Goal: Task Accomplishment & Management: Manage account settings

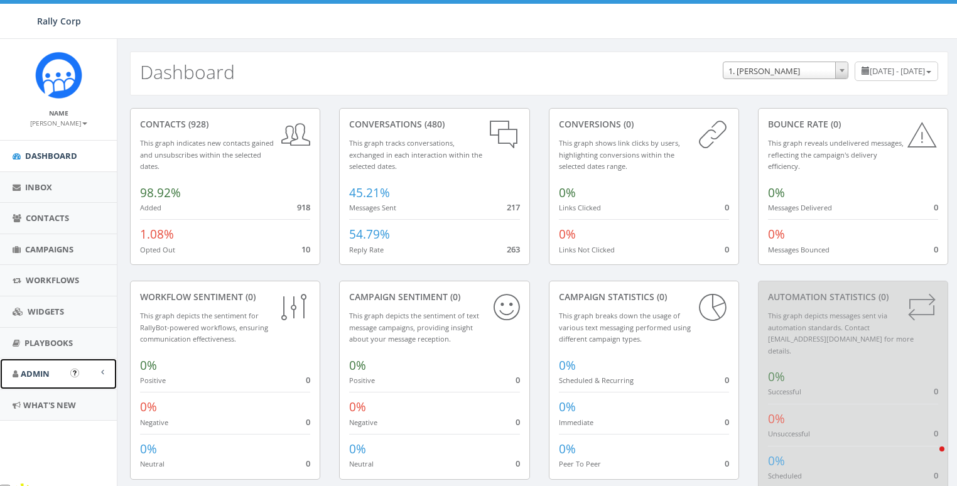
click at [42, 378] on span "Admin" at bounding box center [35, 373] width 29 height 11
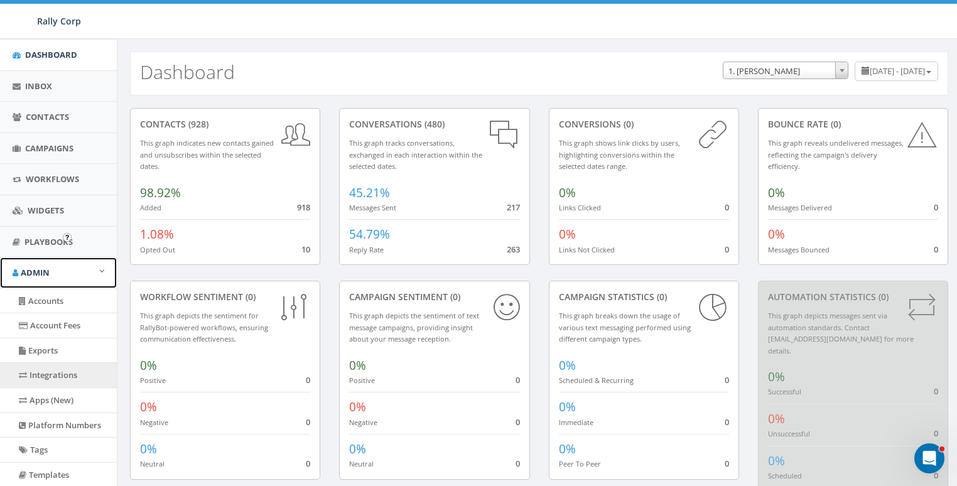
scroll to position [148, 0]
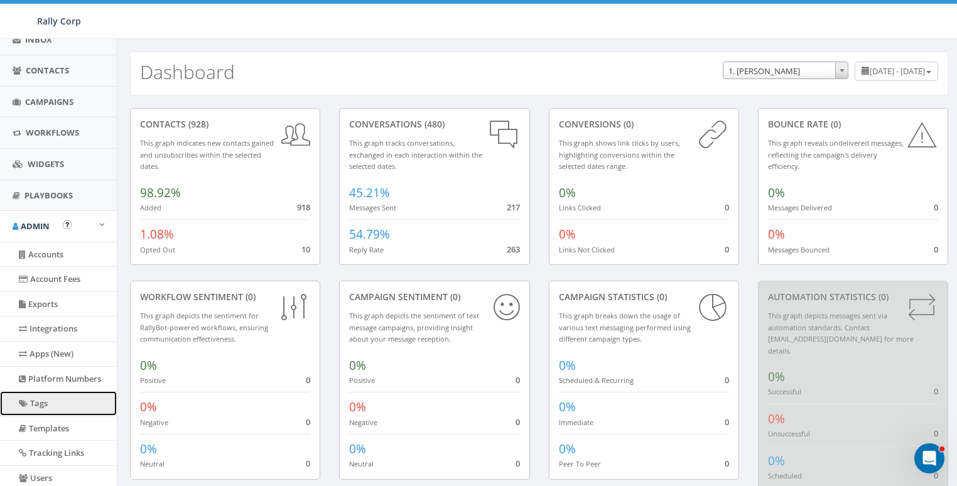
click at [43, 391] on link "Tags" at bounding box center [58, 403] width 117 height 24
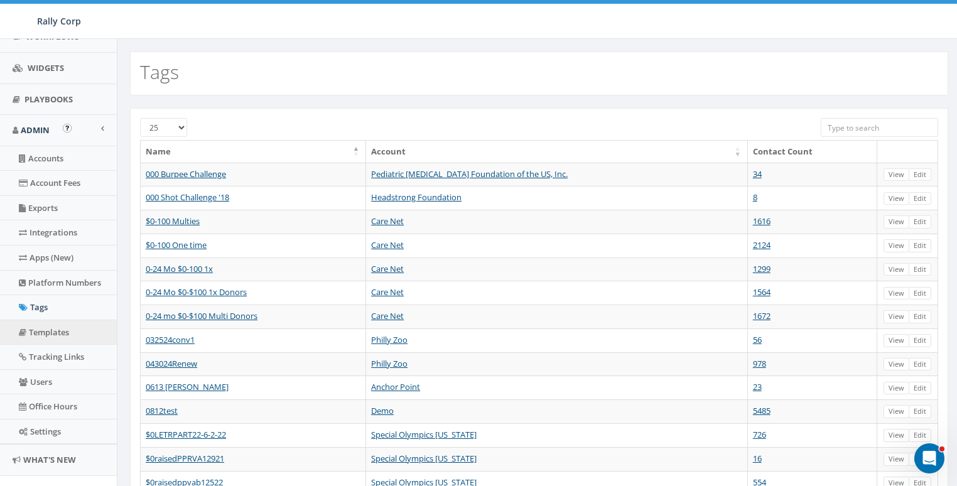
scroll to position [244, 0]
click at [46, 278] on link "Platform Numbers" at bounding box center [58, 282] width 117 height 24
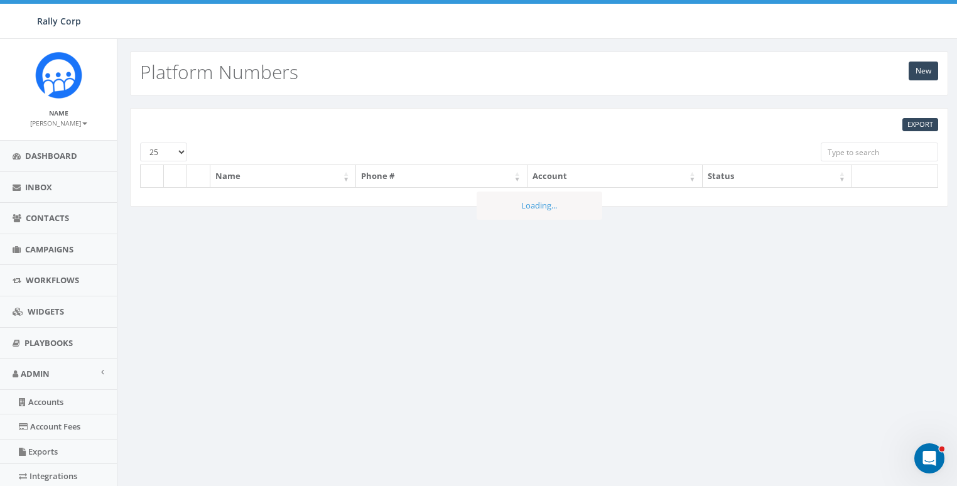
click at [856, 153] on input "search" at bounding box center [879, 152] width 117 height 19
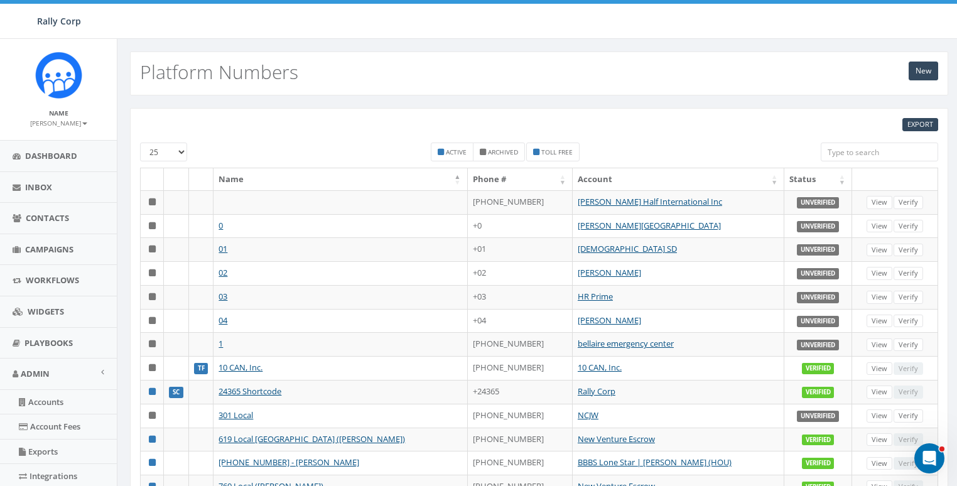
paste input "3109296874"
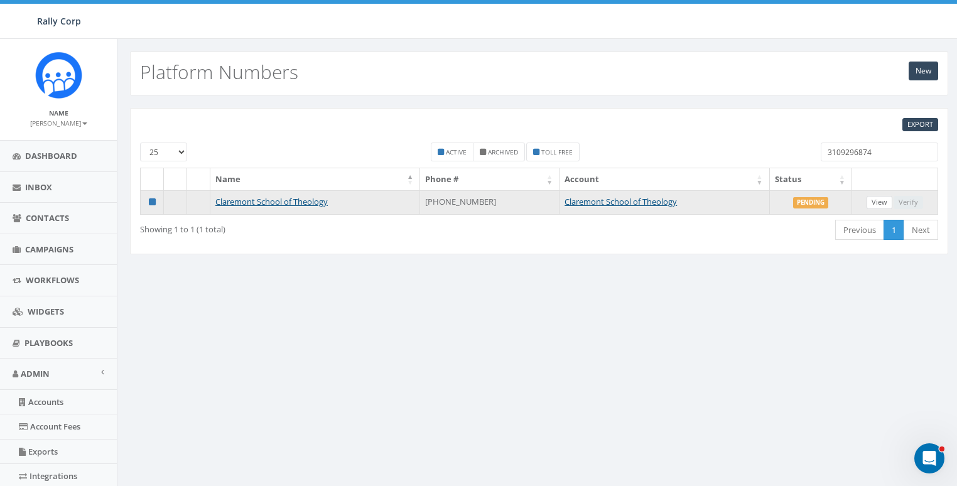
type input "3109296874"
click at [880, 202] on link "View" at bounding box center [880, 202] width 26 height 13
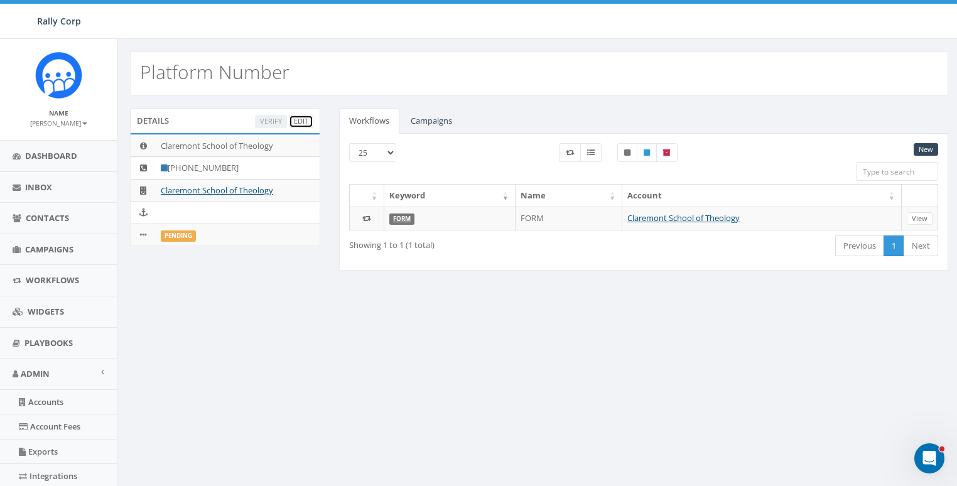
click at [301, 121] on link "Edit" at bounding box center [301, 121] width 24 height 13
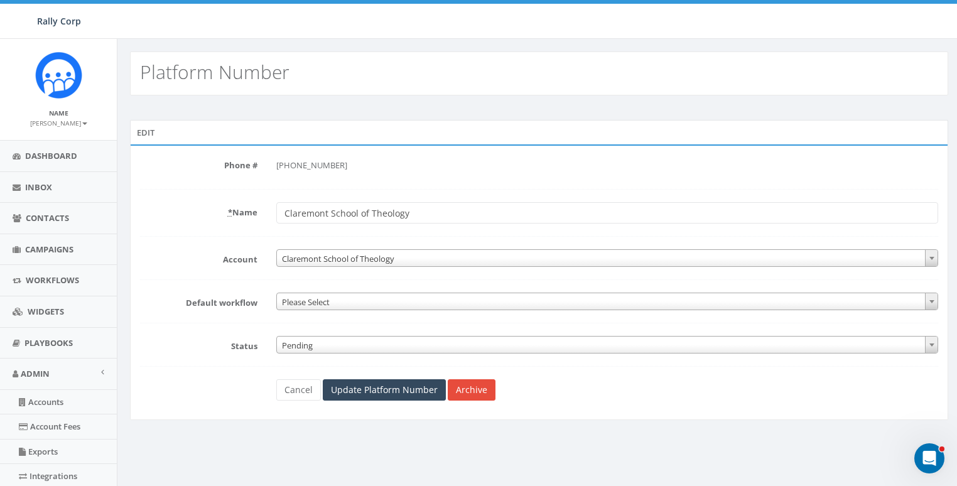
click at [321, 341] on span "Pending" at bounding box center [607, 346] width 661 height 18
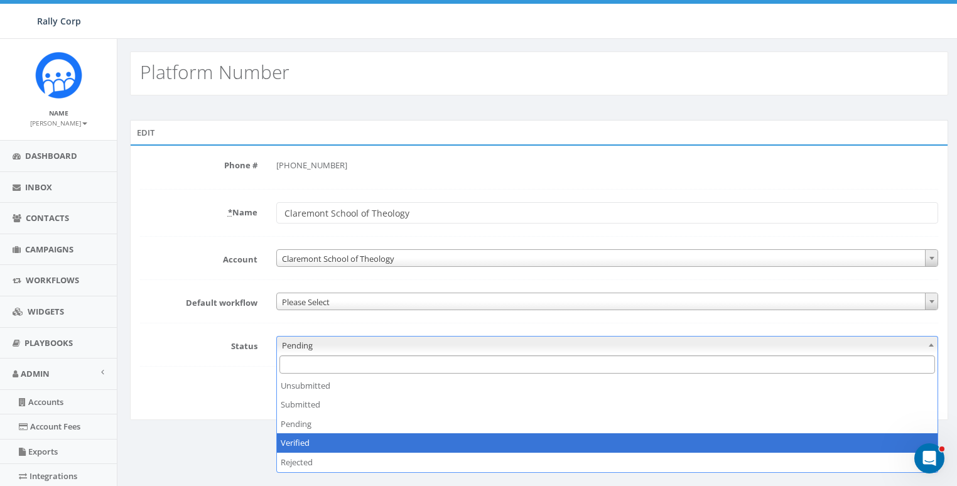
select select "3"
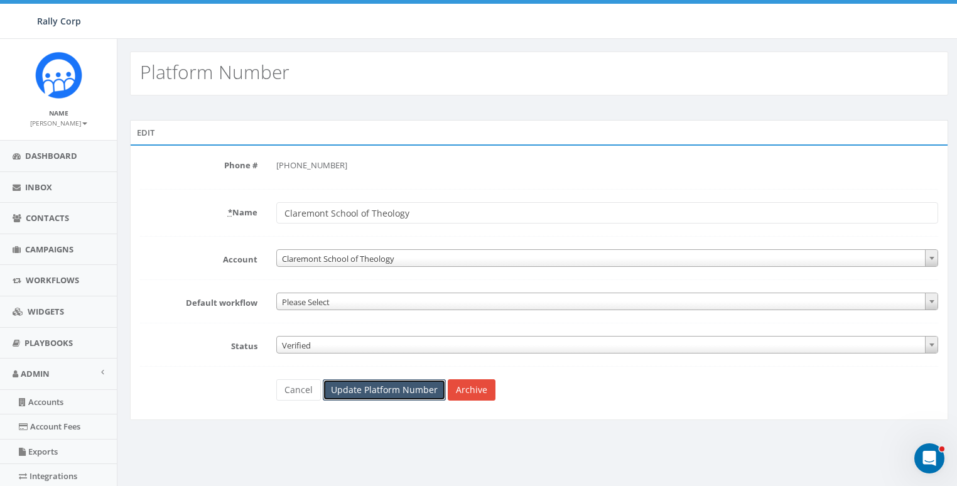
click at [370, 394] on input "Update Platform Number" at bounding box center [384, 389] width 123 height 21
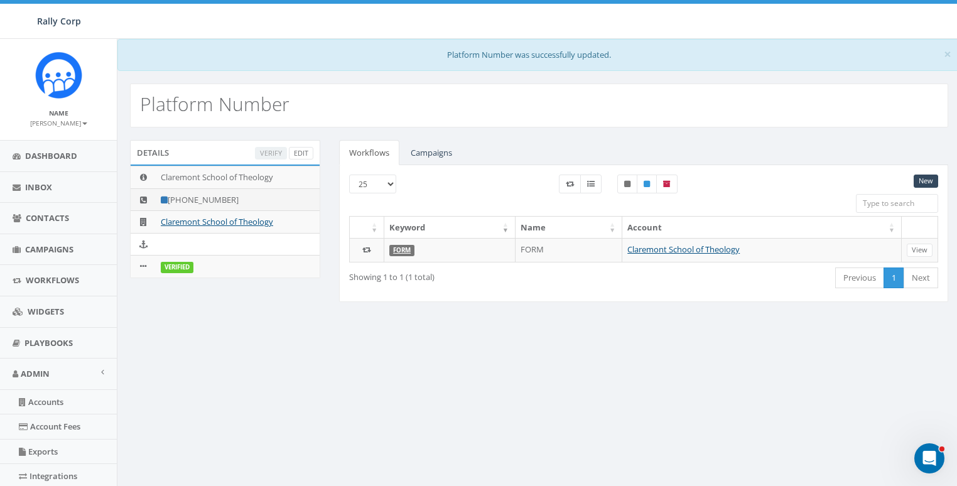
drag, startPoint x: 256, startPoint y: 198, endPoint x: 182, endPoint y: 198, distance: 73.5
click at [182, 198] on td "+1 310-929-6874" at bounding box center [238, 199] width 164 height 23
copy td "310-929-6874"
drag, startPoint x: 283, startPoint y: 286, endPoint x: 72, endPoint y: 308, distance: 212.1
click at [279, 287] on div "Details Verify Edit Claremont School of Theology +1 310-929-6874 Claremont Scho…" at bounding box center [225, 217] width 209 height 154
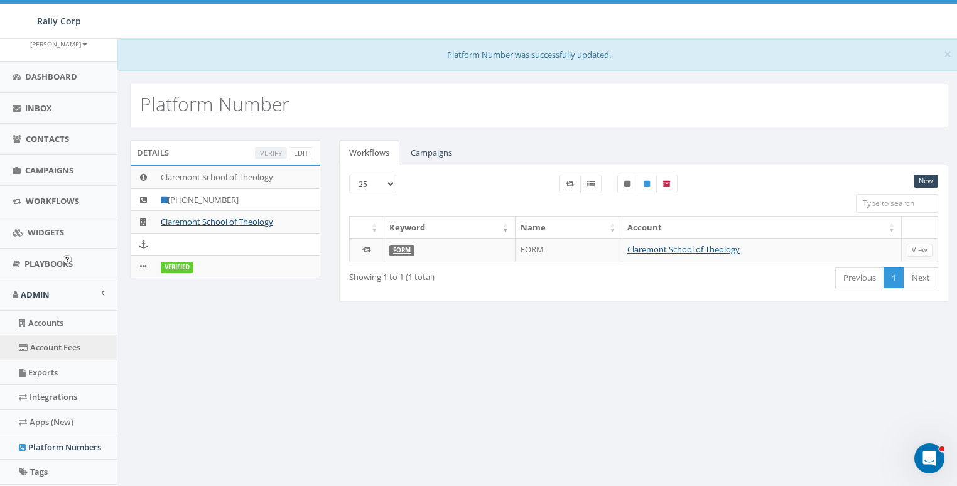
scroll to position [127, 0]
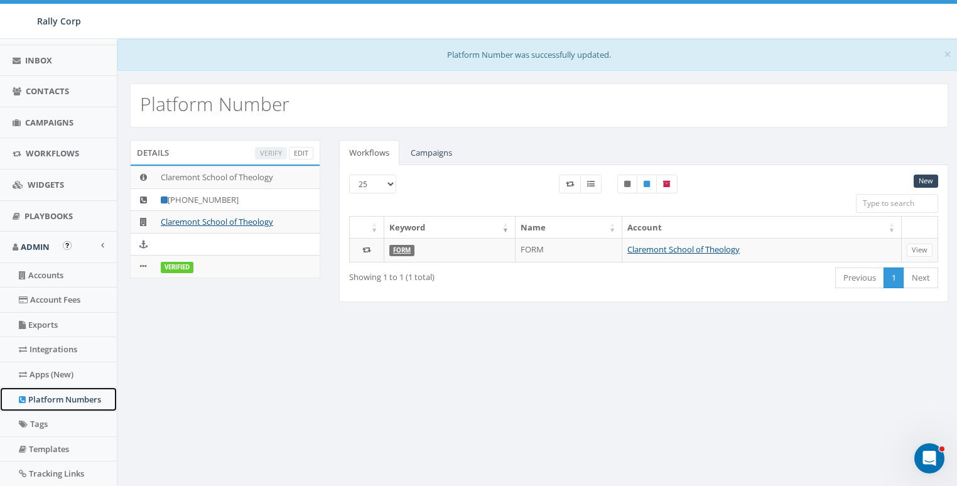
click at [55, 406] on link "Platform Numbers" at bounding box center [58, 400] width 117 height 24
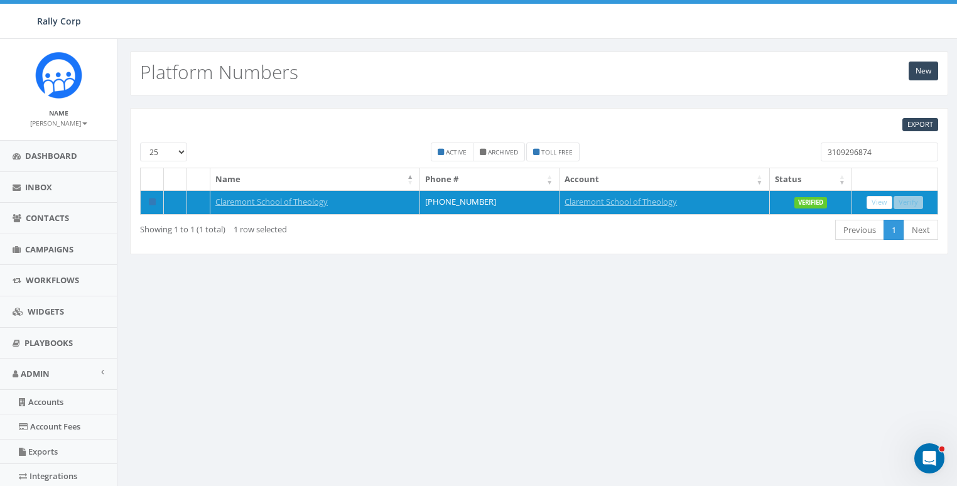
click at [874, 143] on input "3109296874" at bounding box center [879, 152] width 117 height 19
click at [875, 144] on input "3109296874" at bounding box center [879, 152] width 117 height 19
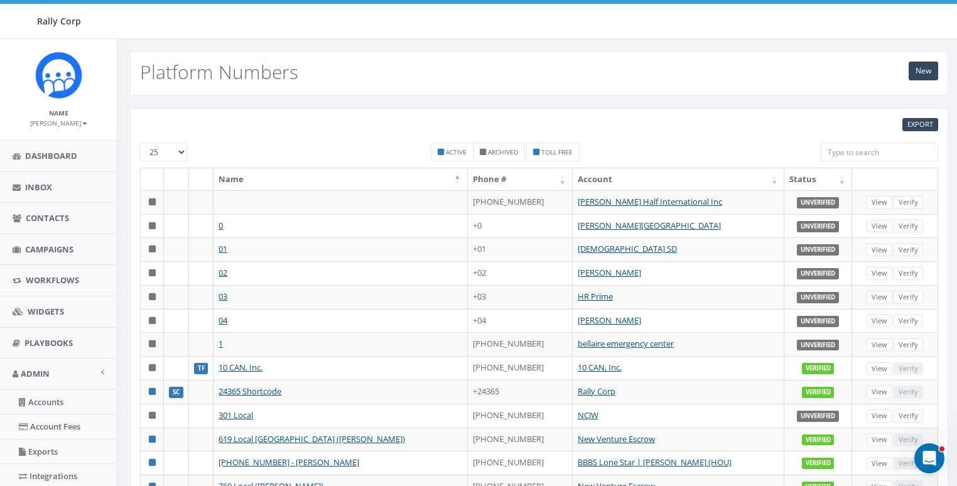
click at [785, 180] on th "Status" at bounding box center [819, 179] width 68 height 22
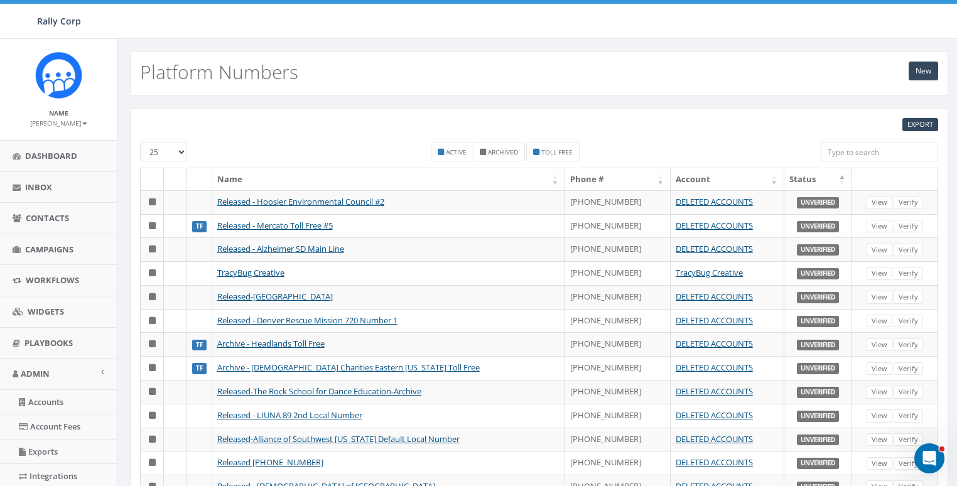
click at [790, 173] on th "Status" at bounding box center [819, 179] width 68 height 22
drag, startPoint x: 446, startPoint y: 151, endPoint x: 464, endPoint y: 142, distance: 19.7
click at [446, 151] on small "Active" at bounding box center [456, 152] width 21 height 9
checkbox input "true"
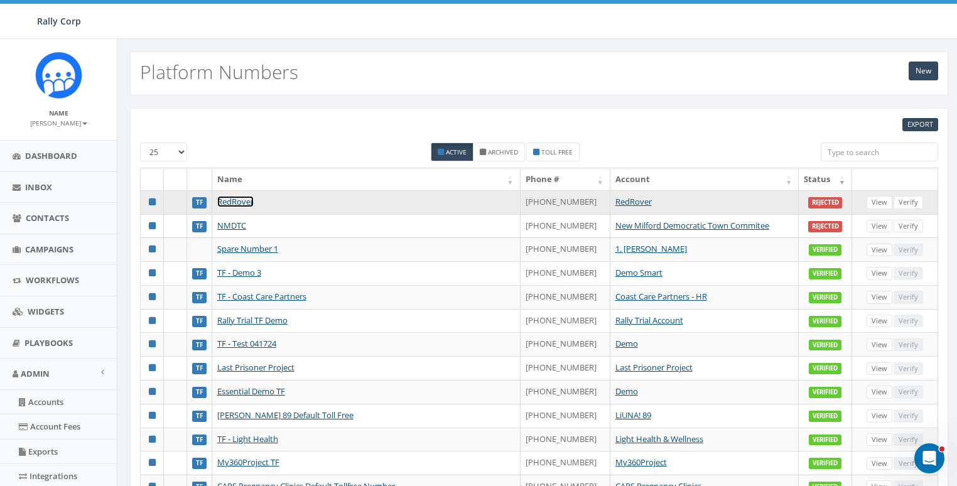
click at [232, 204] on link "RedRover" at bounding box center [235, 201] width 36 height 11
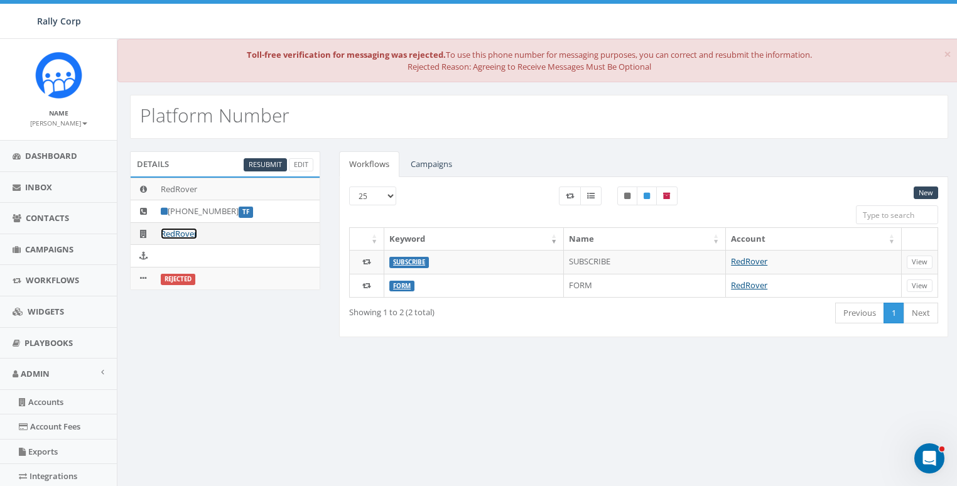
click at [187, 232] on link "RedRover" at bounding box center [179, 233] width 36 height 11
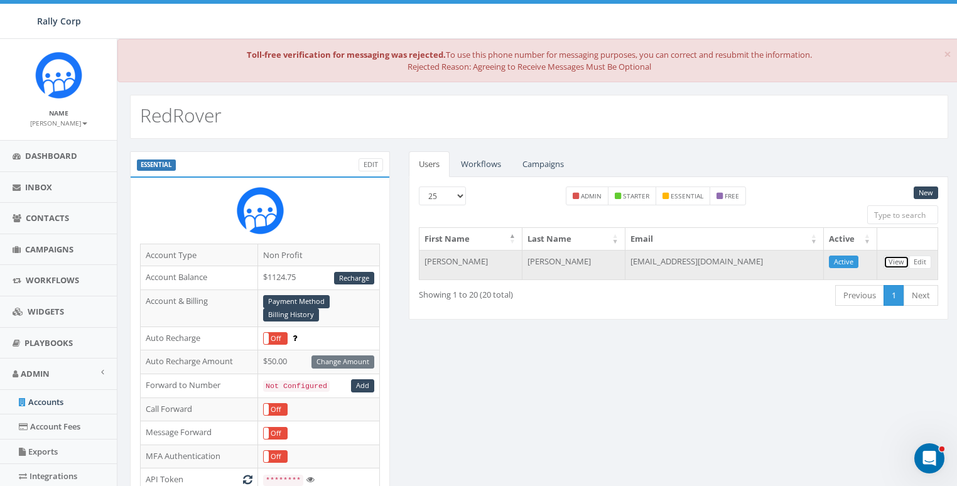
click at [897, 261] on link "View" at bounding box center [897, 262] width 26 height 13
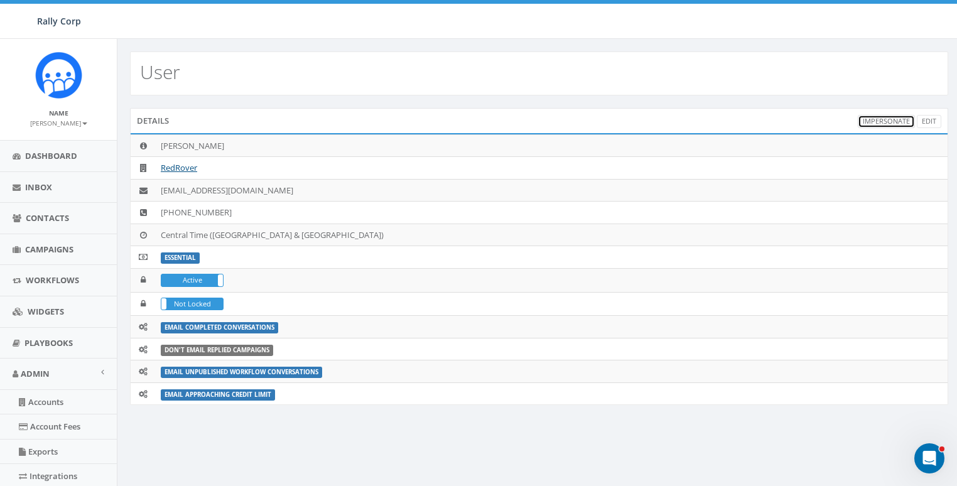
click at [894, 118] on link "Impersonate" at bounding box center [886, 121] width 57 height 13
